Goal: Information Seeking & Learning: Learn about a topic

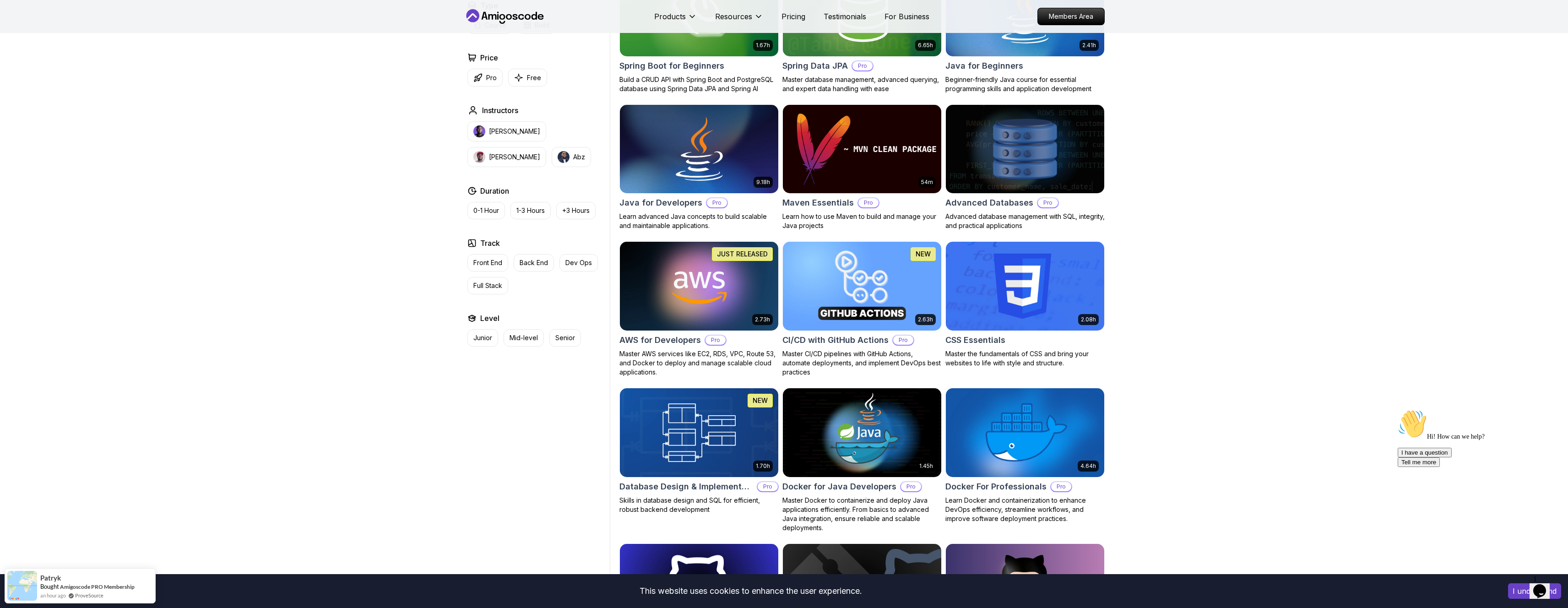
scroll to position [518, 0]
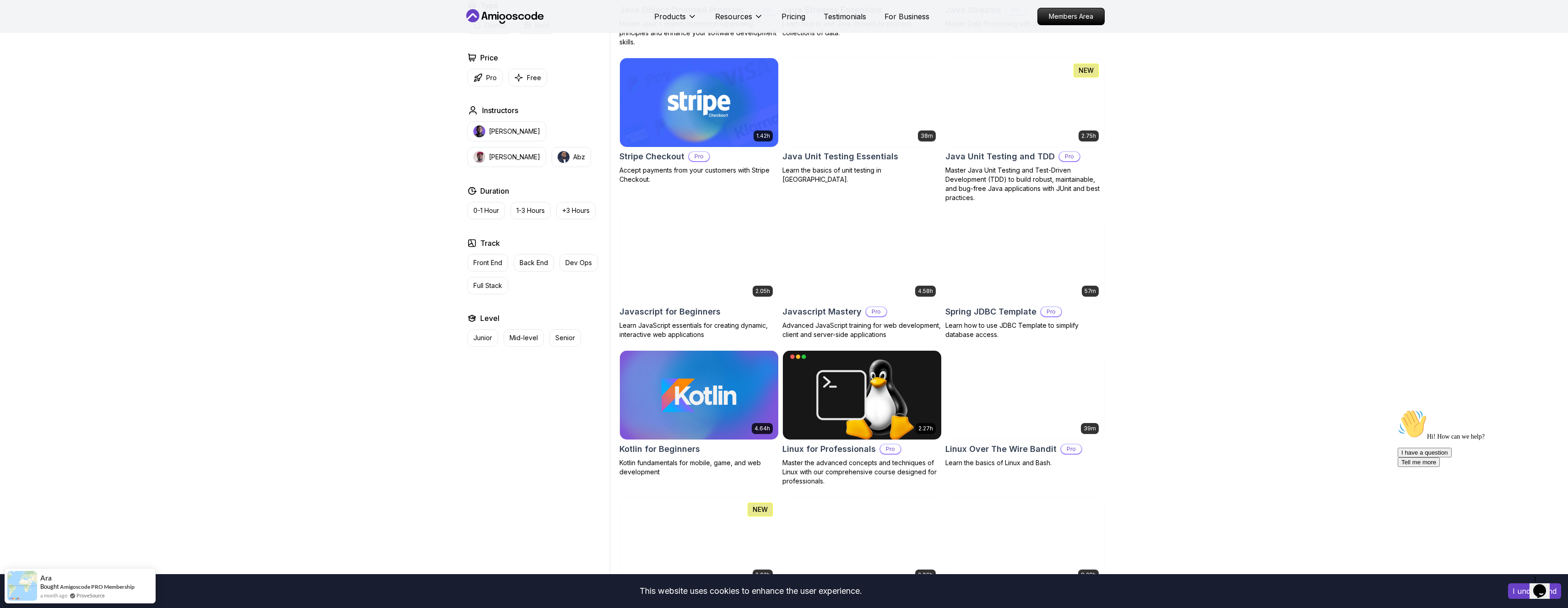
scroll to position [1532, 0]
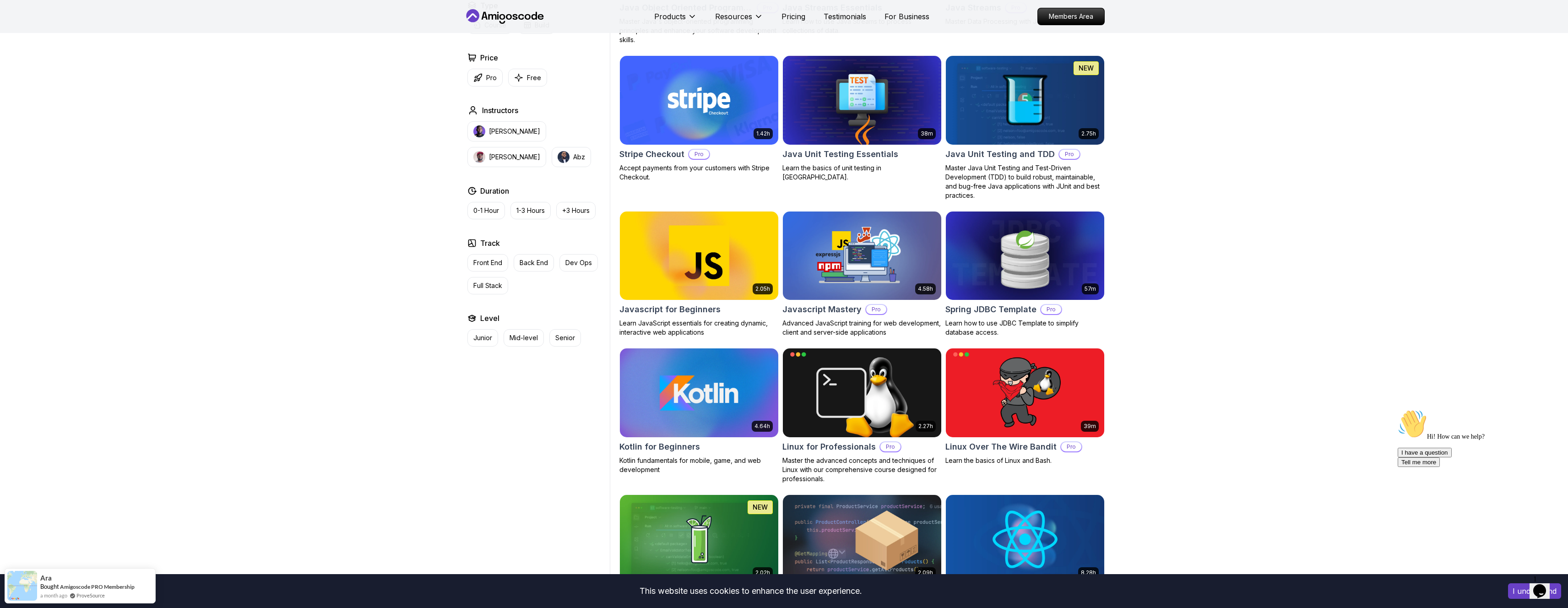
click at [712, 380] on img at bounding box center [698, 392] width 166 height 93
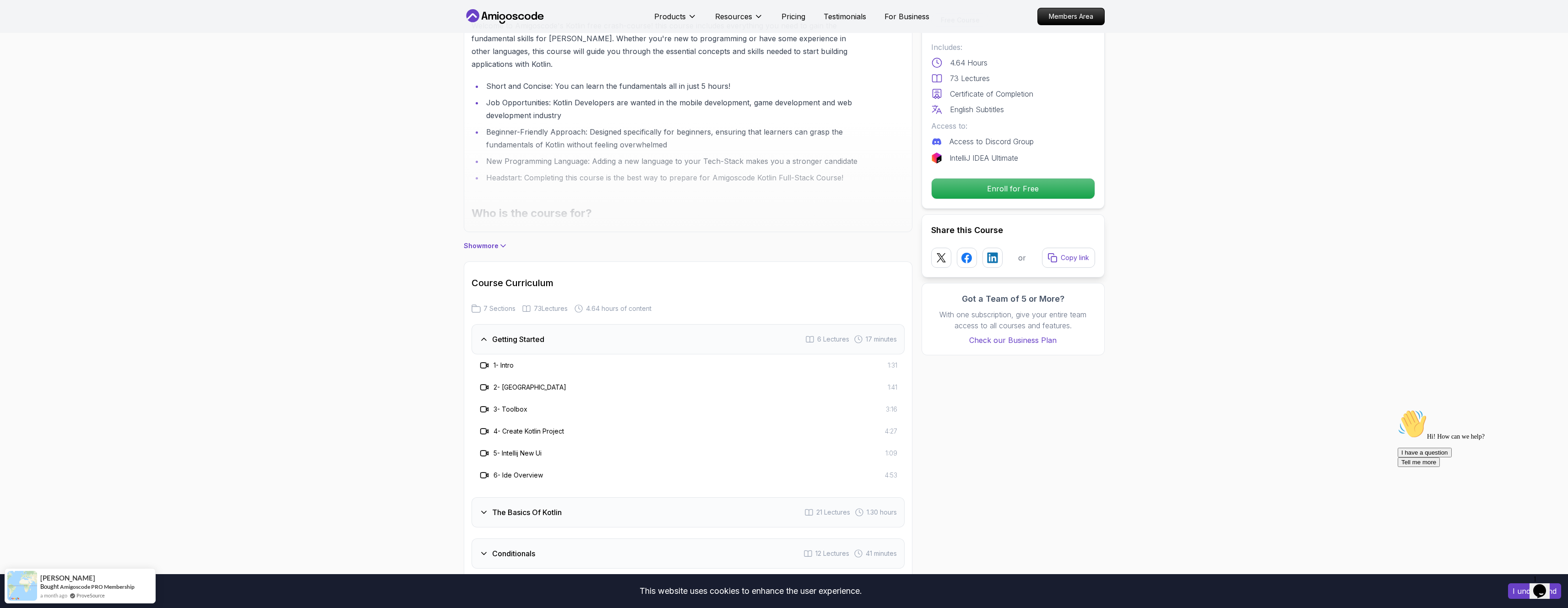
scroll to position [338, 0]
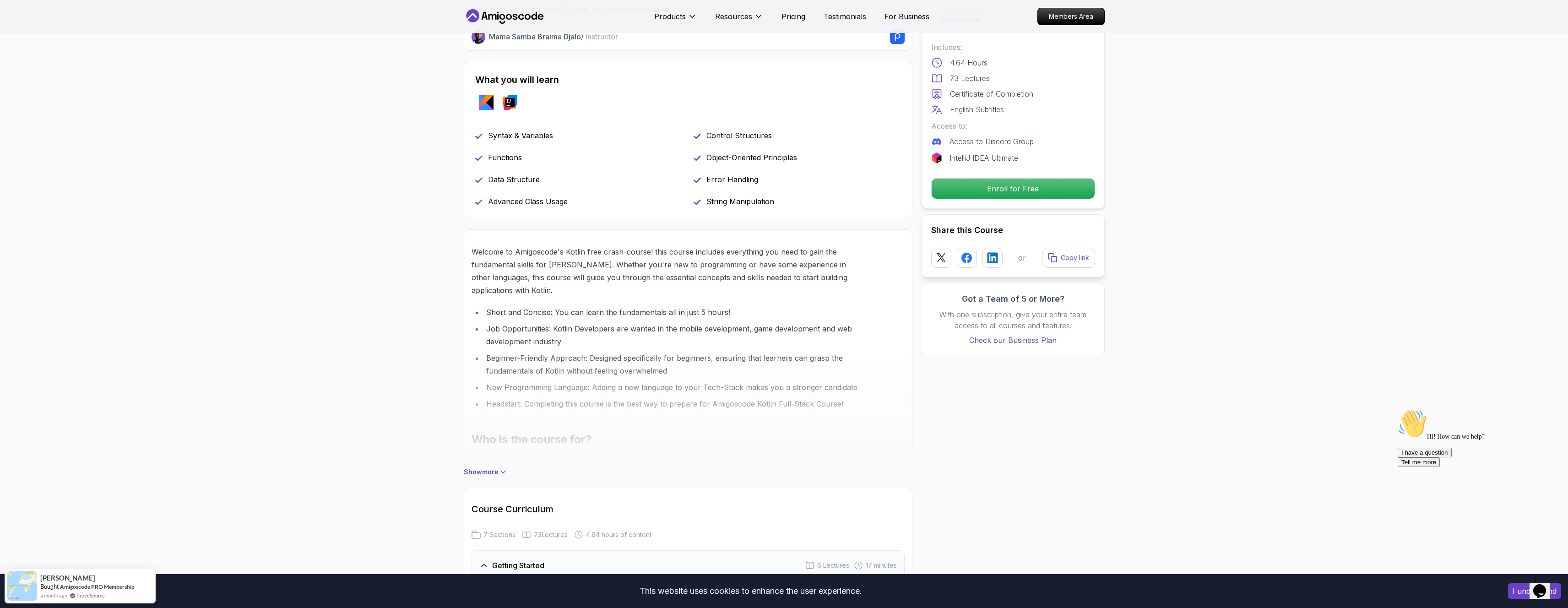
click at [496, 473] on p "Show more" at bounding box center [481, 472] width 35 height 9
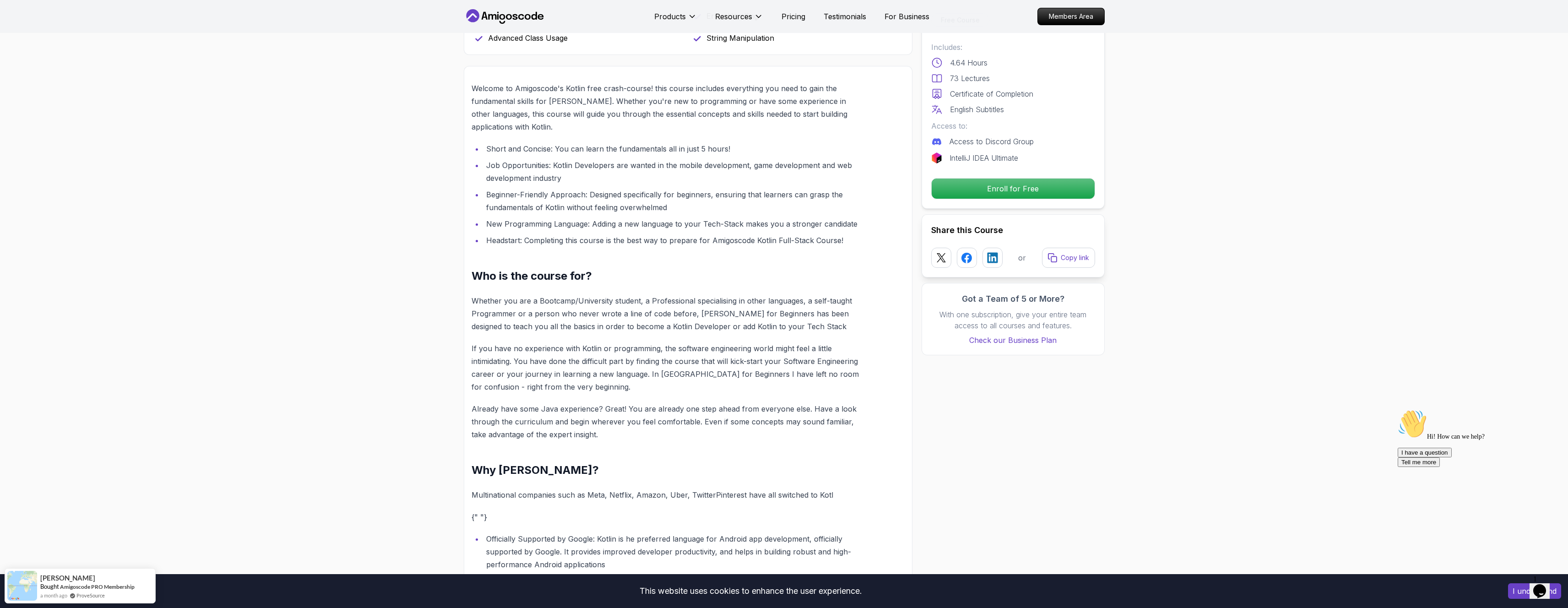
scroll to position [0, 0]
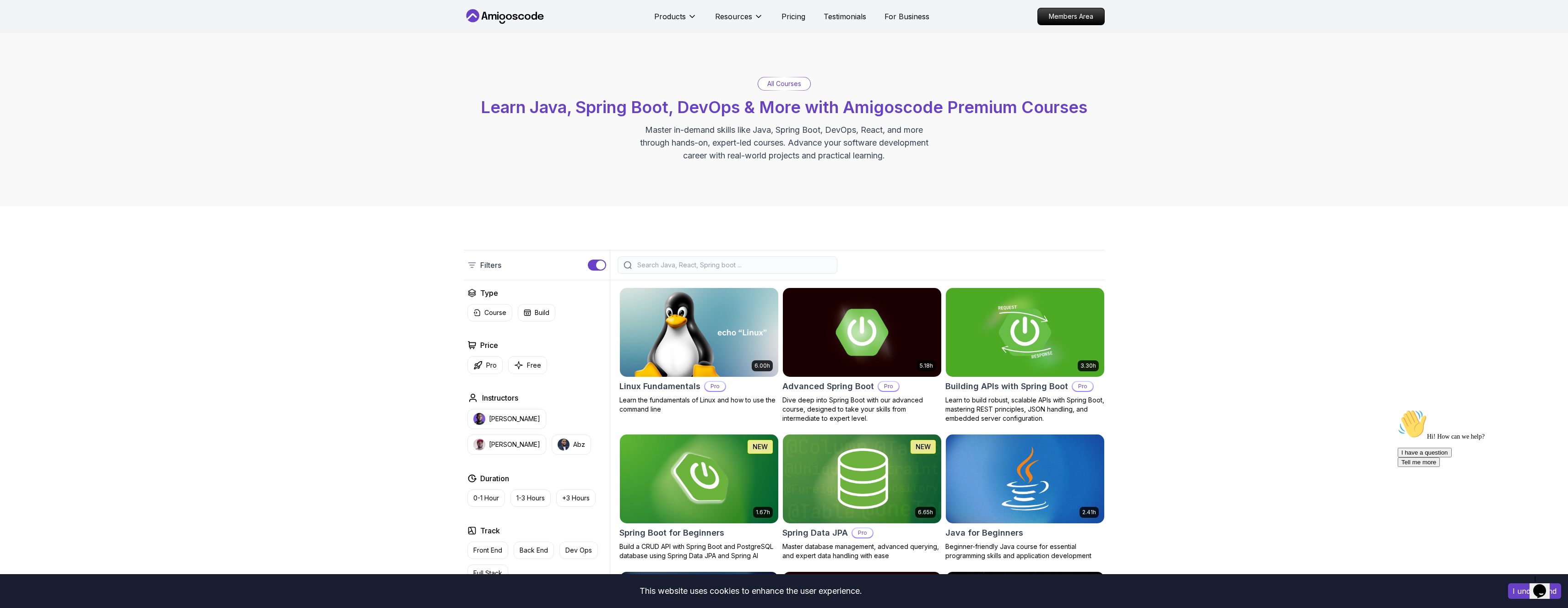
click at [741, 271] on div at bounding box center [727, 265] width 219 height 17
click at [743, 265] on input "search" at bounding box center [733, 265] width 196 height 9
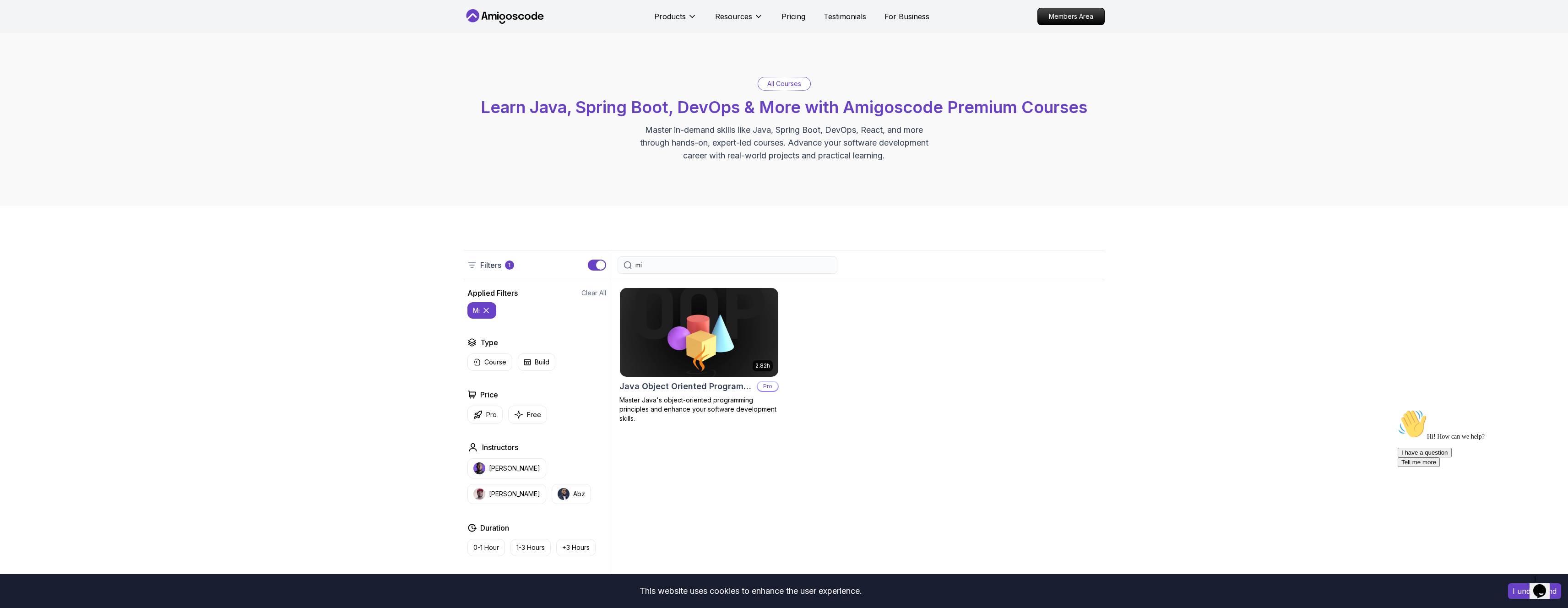
type input "m"
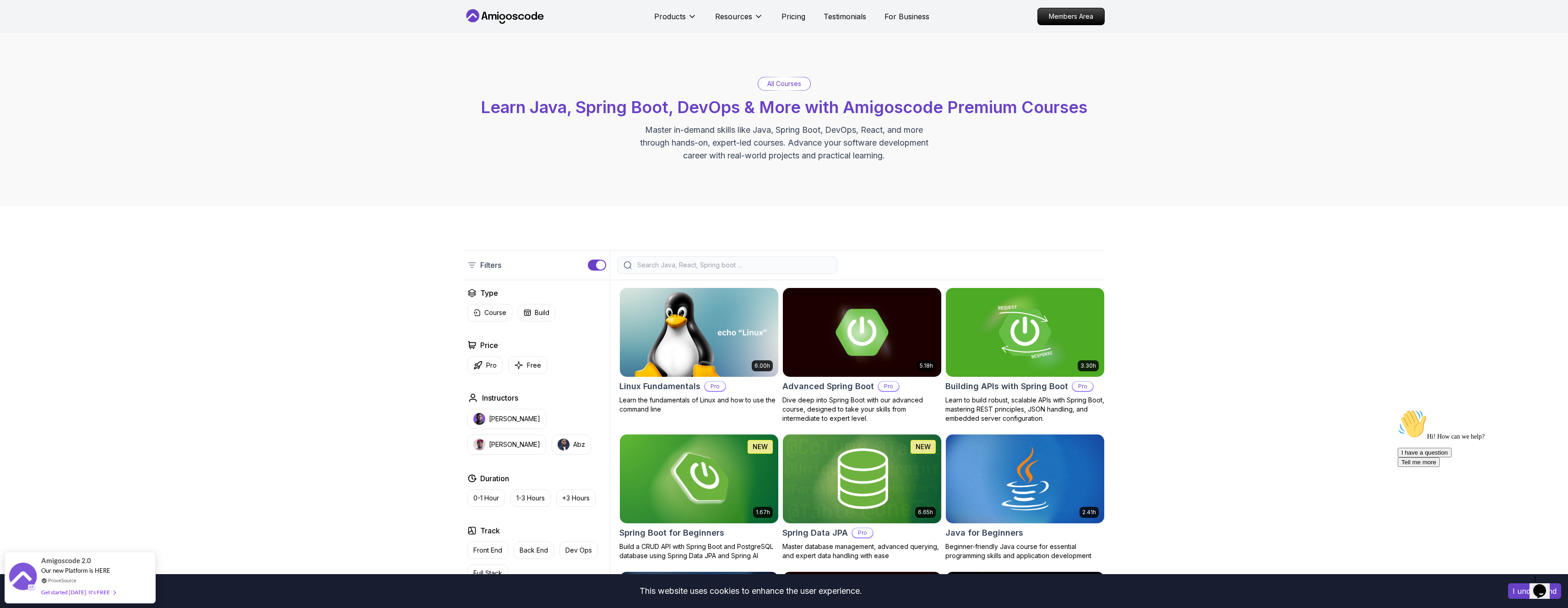
click at [793, 83] on p "All Courses" at bounding box center [784, 83] width 34 height 9
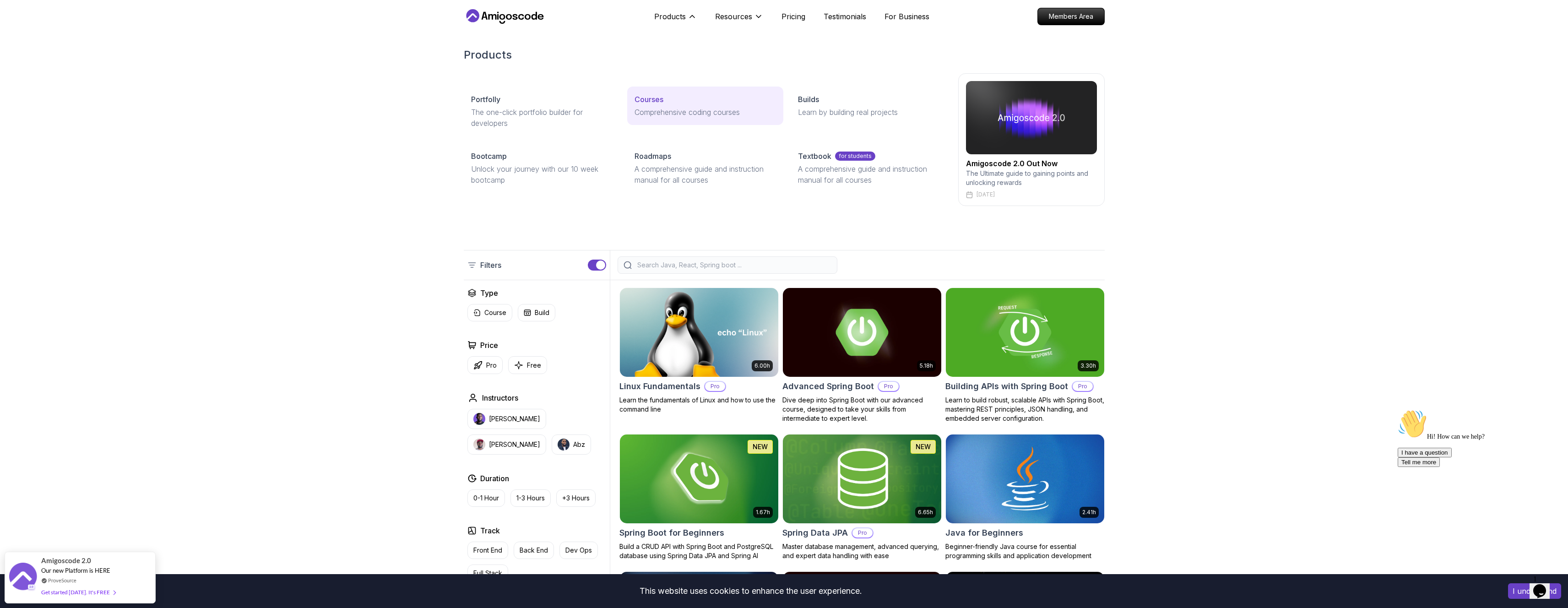
click at [670, 116] on p "Comprehensive coding courses" at bounding box center [705, 111] width 141 height 11
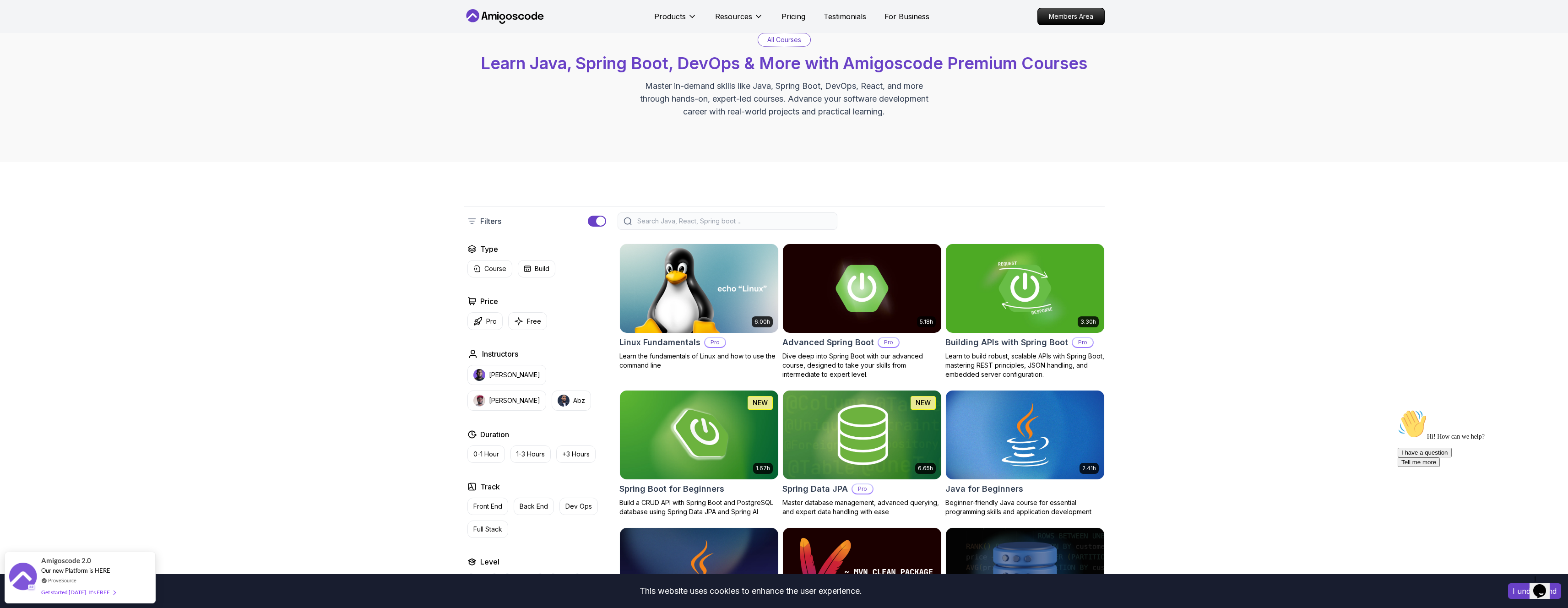
scroll to position [184, 0]
